Goal: Transaction & Acquisition: Purchase product/service

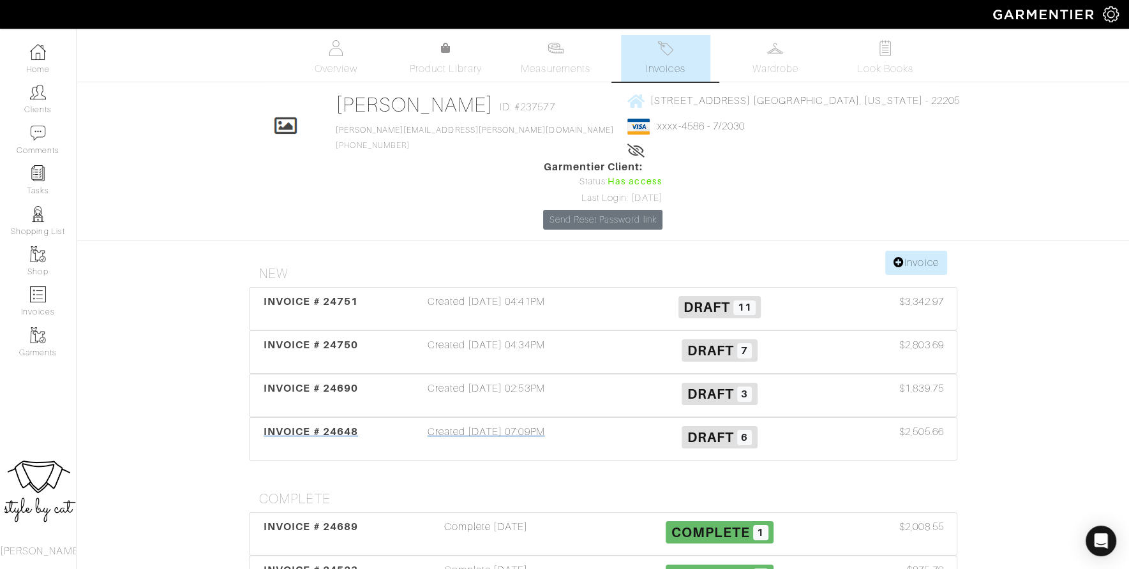
click at [336, 426] on span "INVOICE # 24648" at bounding box center [311, 432] width 94 height 12
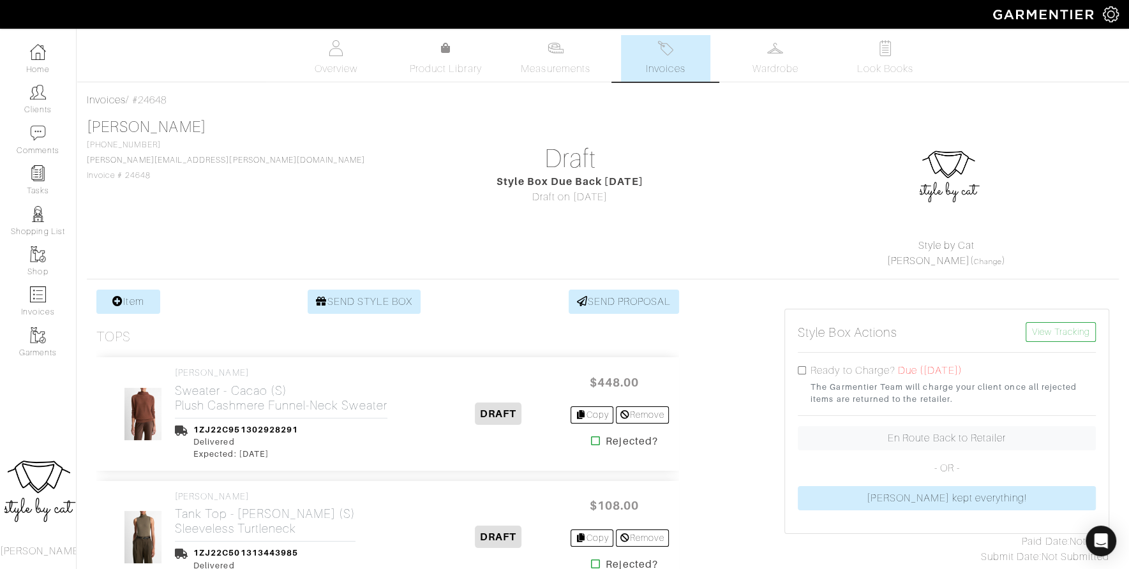
click at [801, 373] on input "checkbox" at bounding box center [802, 370] width 8 height 8
checkbox input "true"
click at [647, 51] on link "Invoices" at bounding box center [665, 58] width 89 height 47
click at [670, 40] on img at bounding box center [666, 48] width 16 height 16
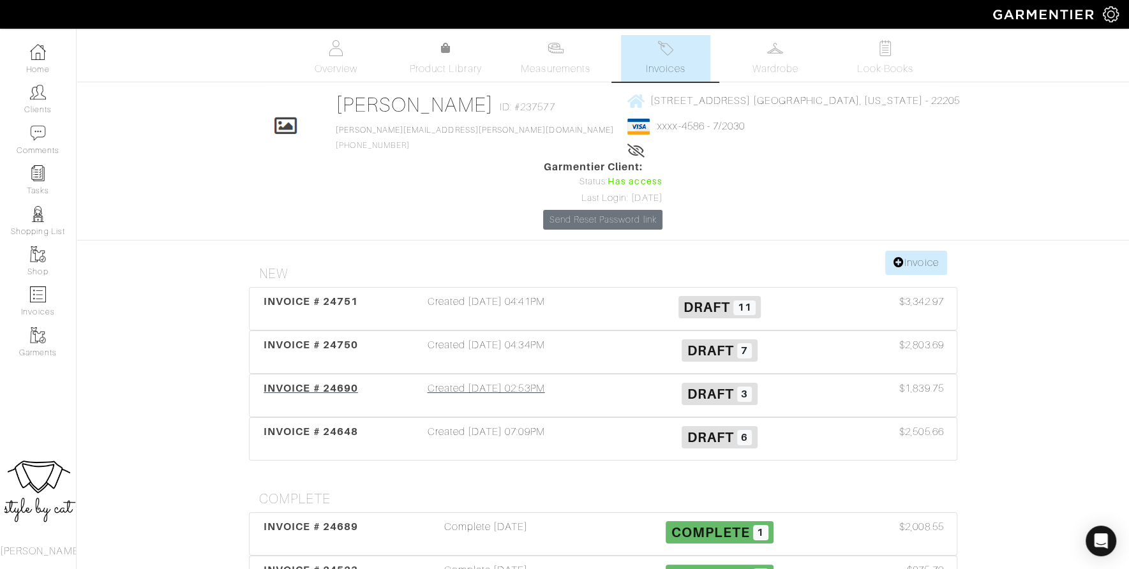
click at [299, 382] on span "INVOICE # 24690" at bounding box center [311, 388] width 94 height 12
click at [272, 382] on span "INVOICE # 24690" at bounding box center [311, 388] width 94 height 12
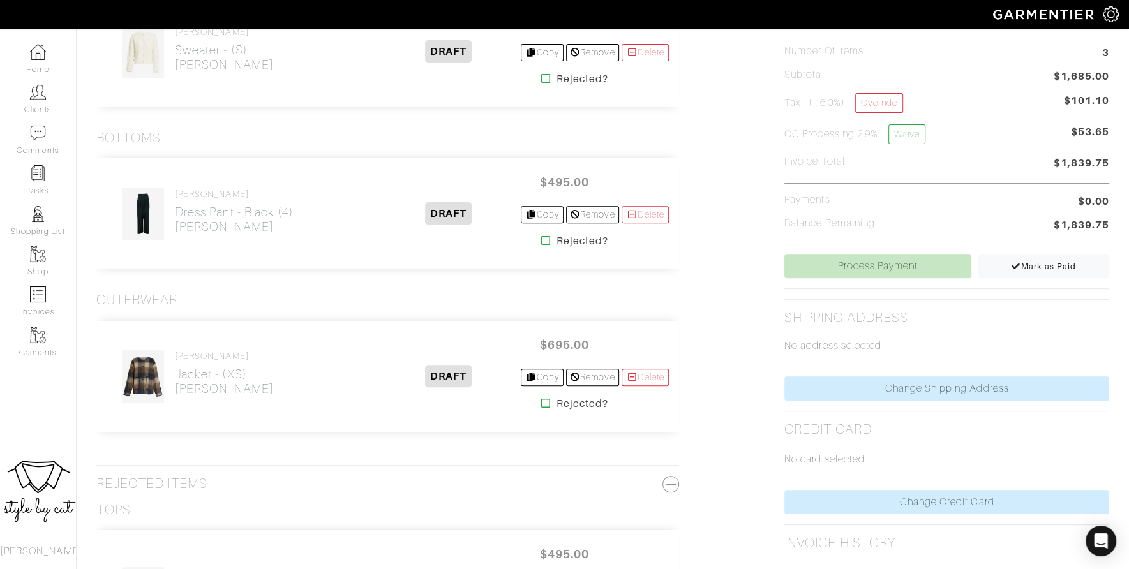
scroll to position [370, 0]
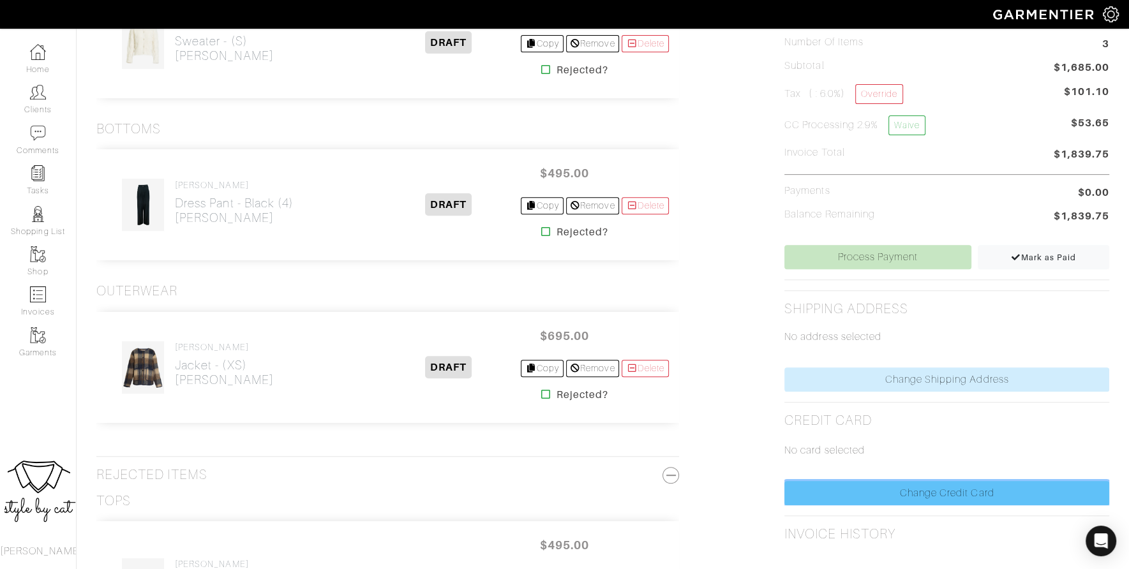
click at [848, 496] on link "Change Credit Card" at bounding box center [947, 493] width 325 height 24
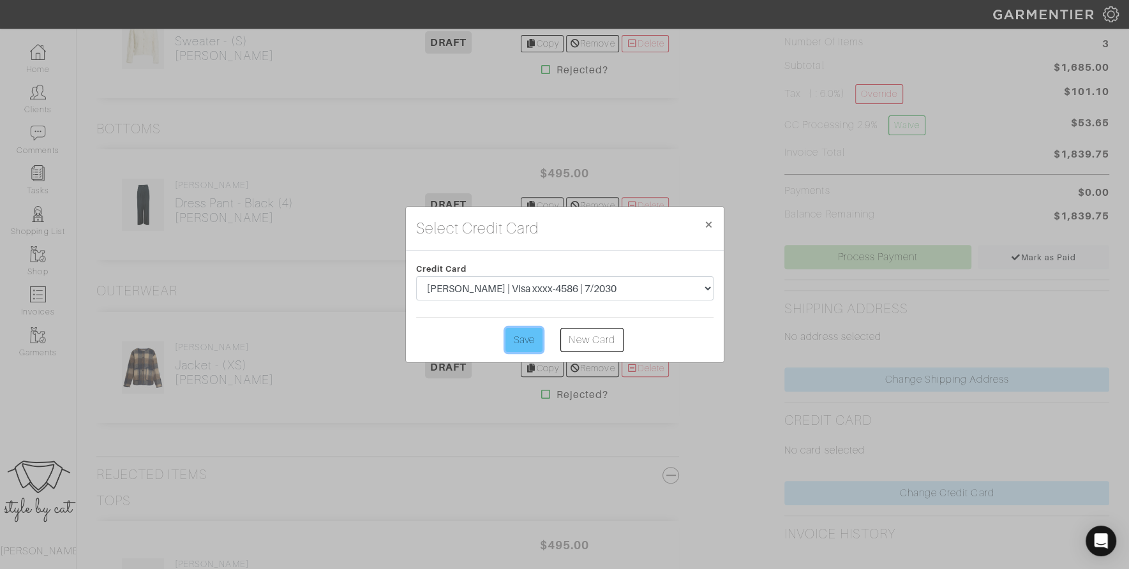
click at [526, 346] on input "Save" at bounding box center [524, 340] width 37 height 24
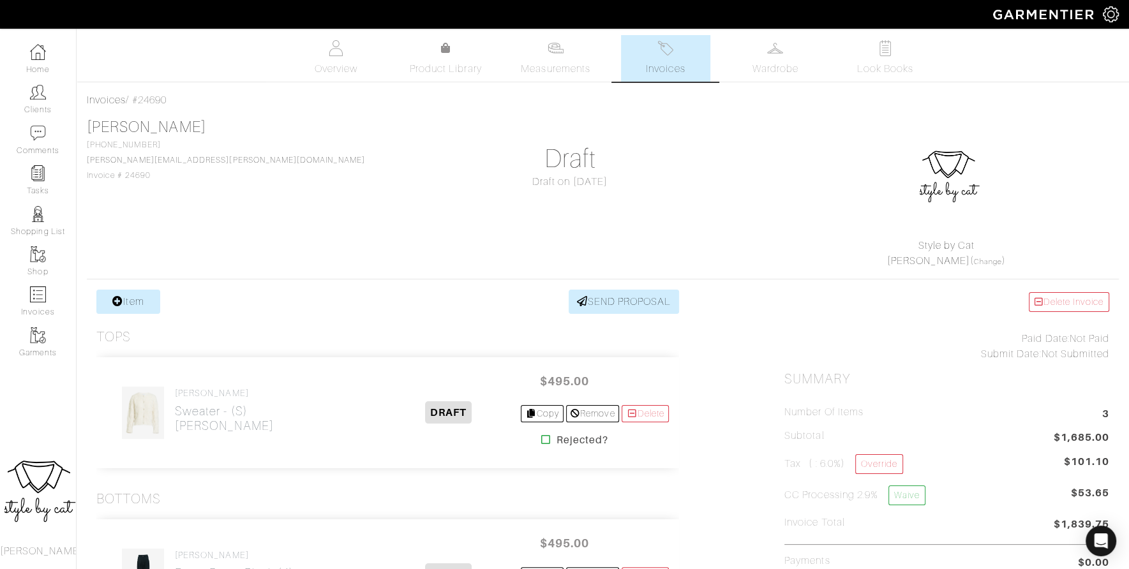
scroll to position [320, 0]
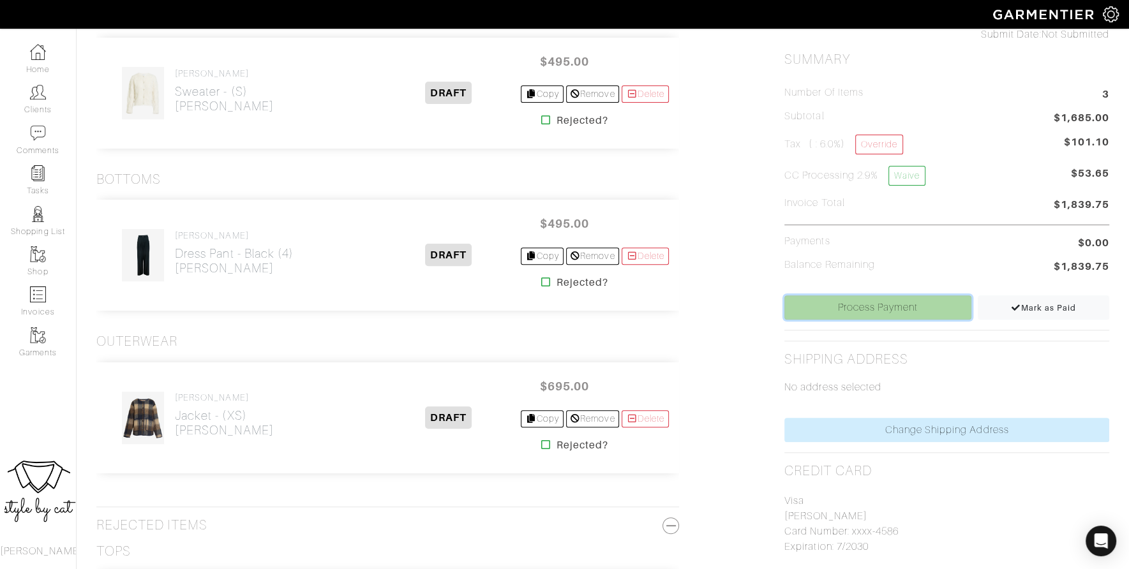
click at [836, 314] on link "Process Payment" at bounding box center [878, 308] width 187 height 24
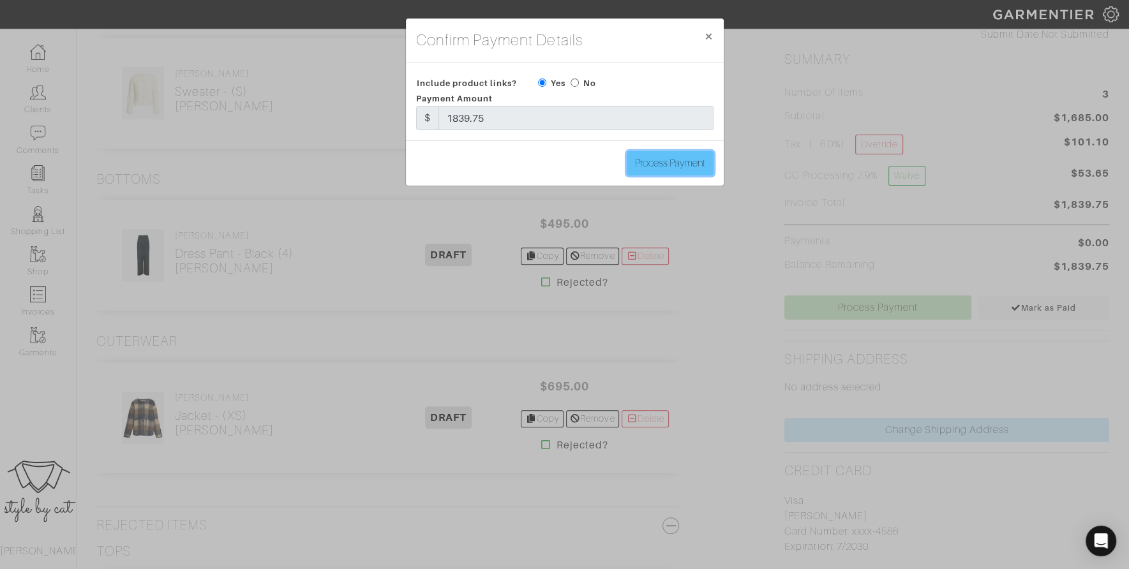
click at [666, 168] on input "Process Payment" at bounding box center [670, 163] width 87 height 24
type input "Process Payment"
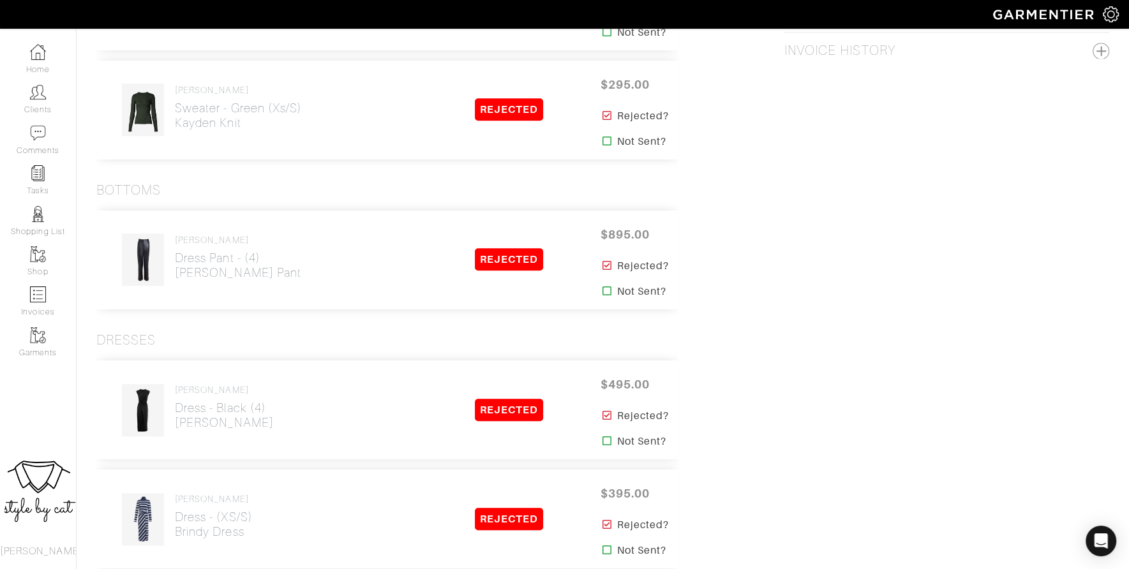
scroll to position [862, 0]
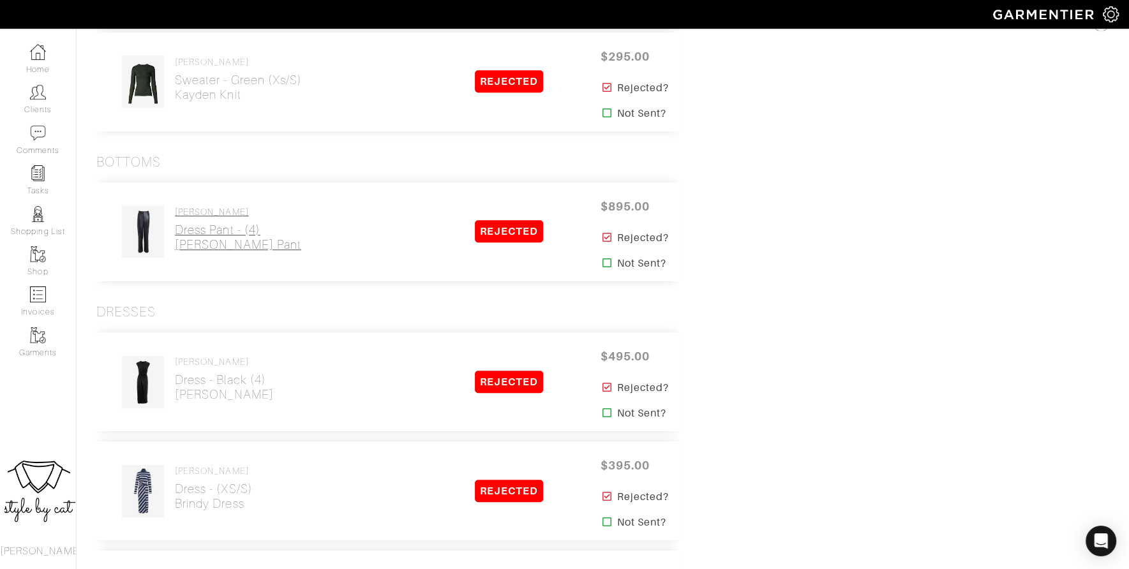
click at [215, 230] on h2 "Dress Pant - (4) [PERSON_NAME] Pant" at bounding box center [238, 237] width 126 height 29
